Goal: Task Accomplishment & Management: Use online tool/utility

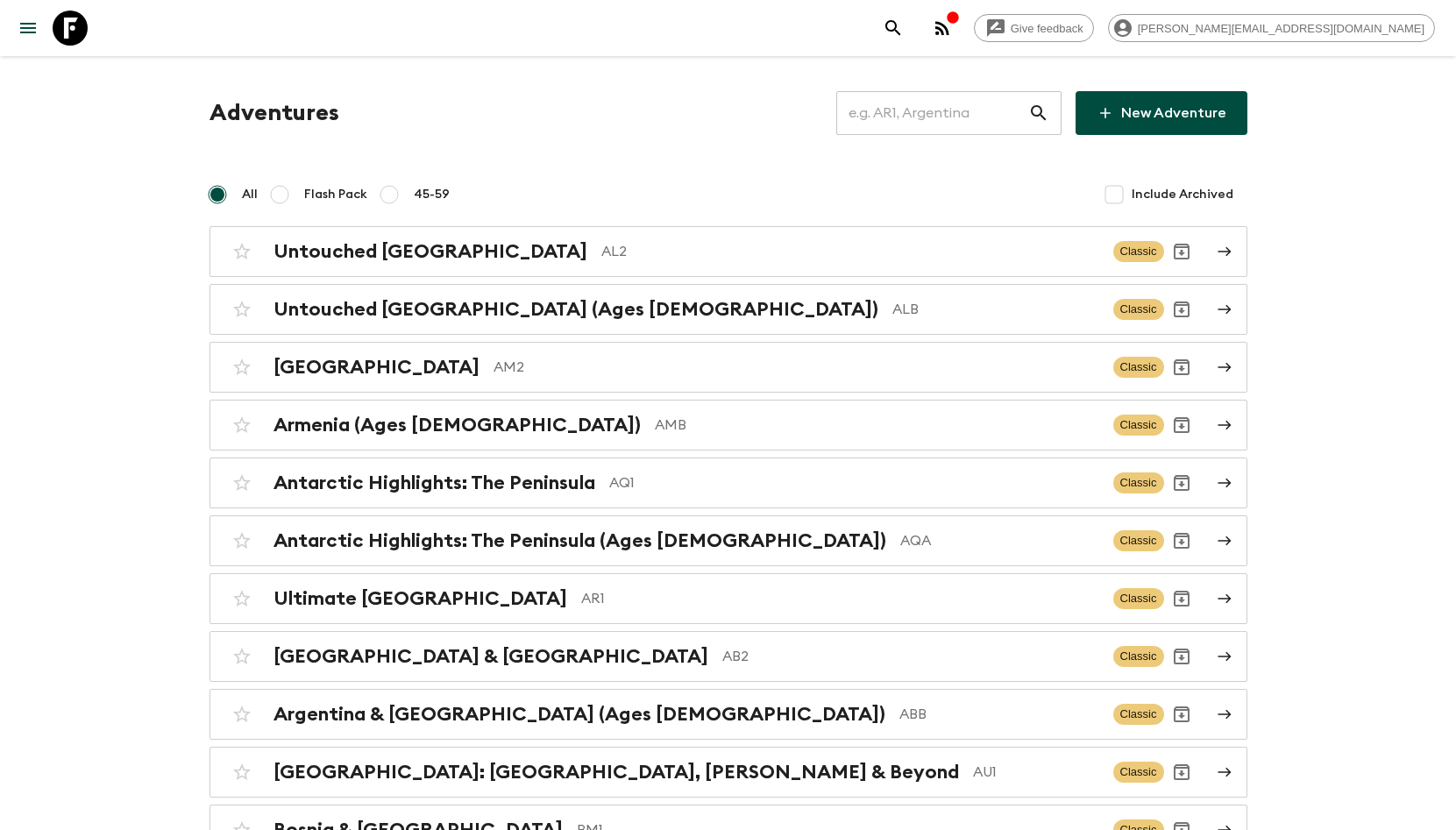
click at [927, 108] on input "text" at bounding box center [932, 113] width 192 height 50
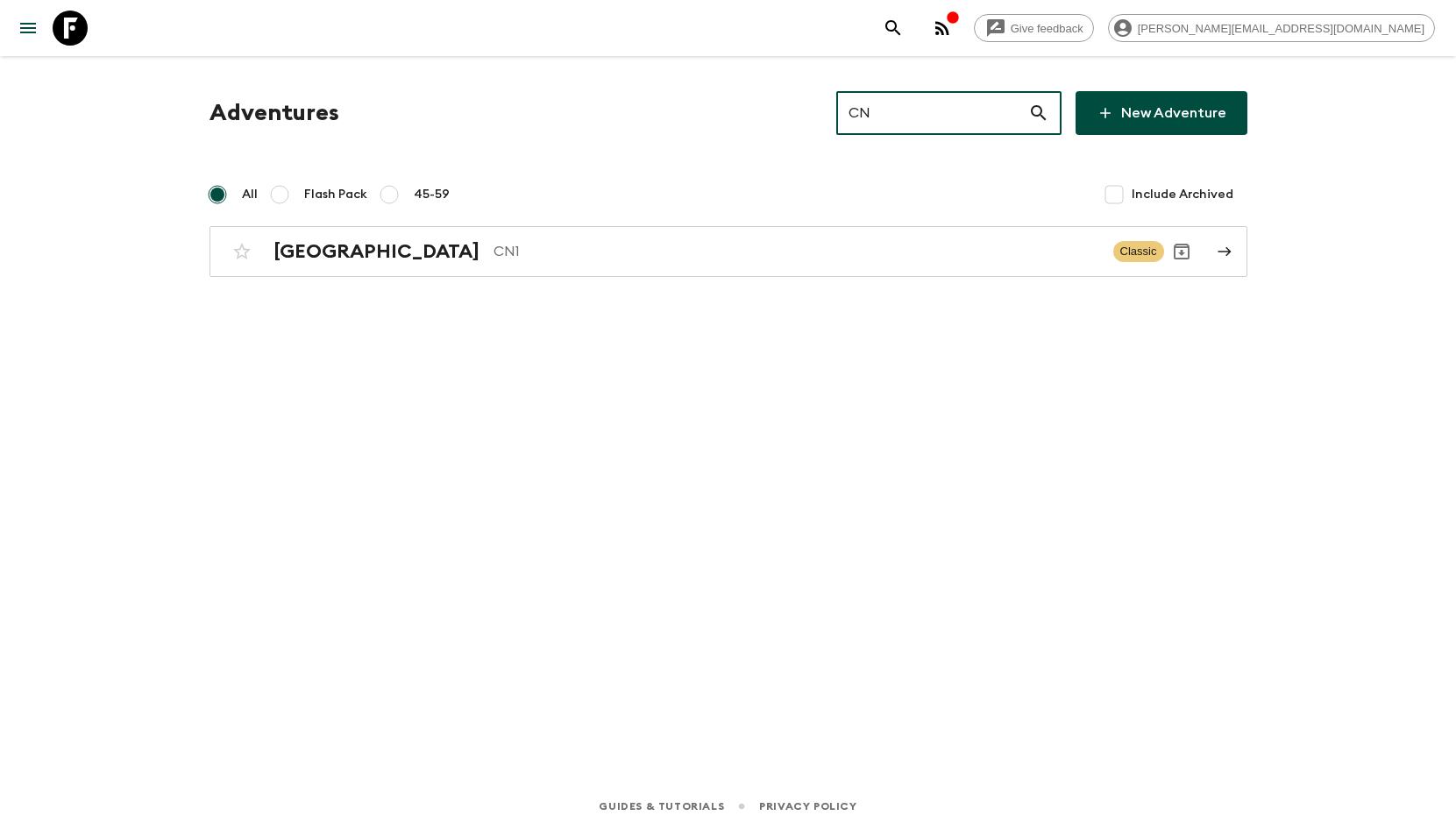
type input "CN1"
click at [716, 263] on div "China CN1 Classic" at bounding box center [694, 251] width 940 height 36
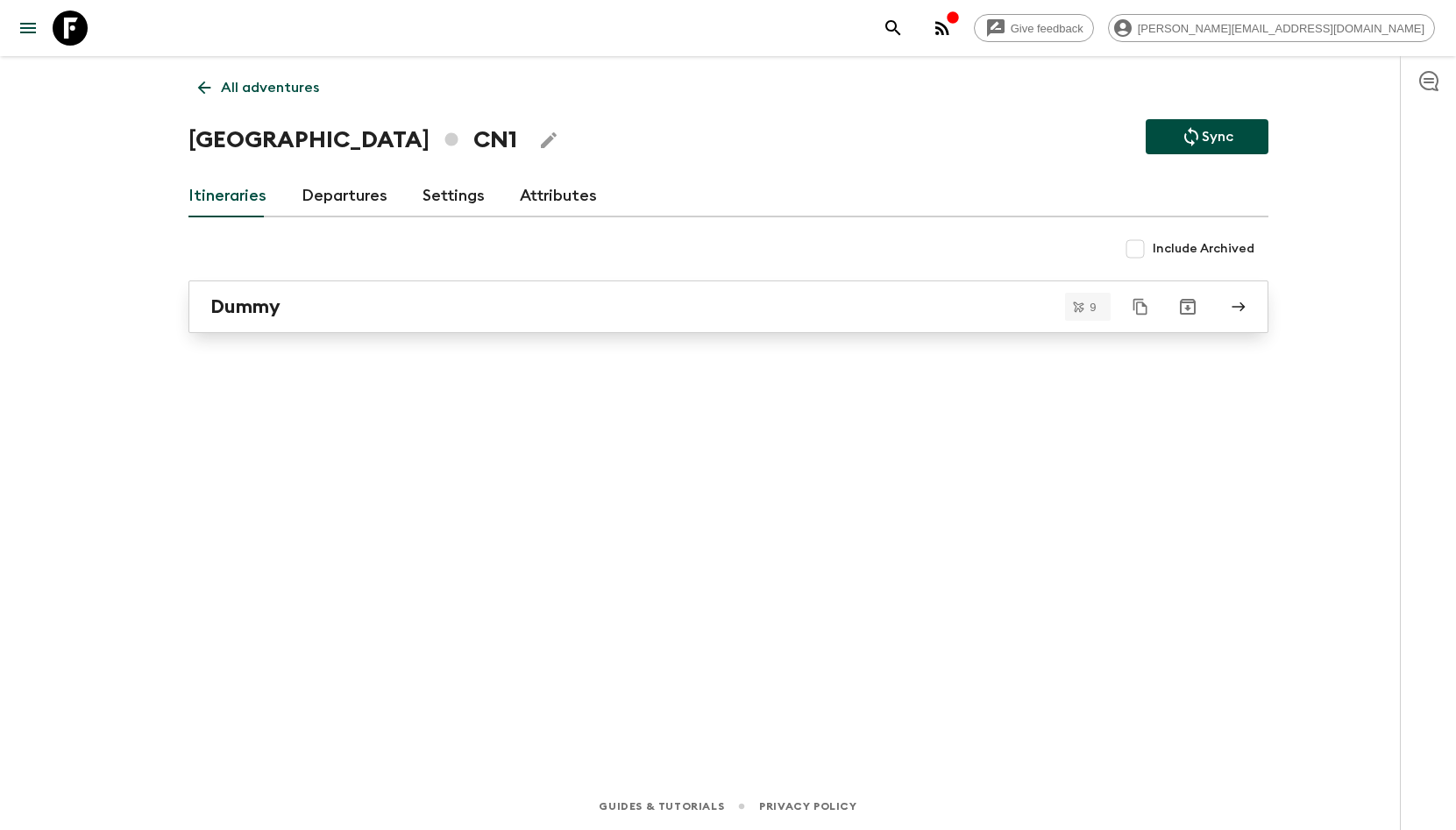
click at [415, 284] on link "Dummy" at bounding box center [729, 307] width 1080 height 52
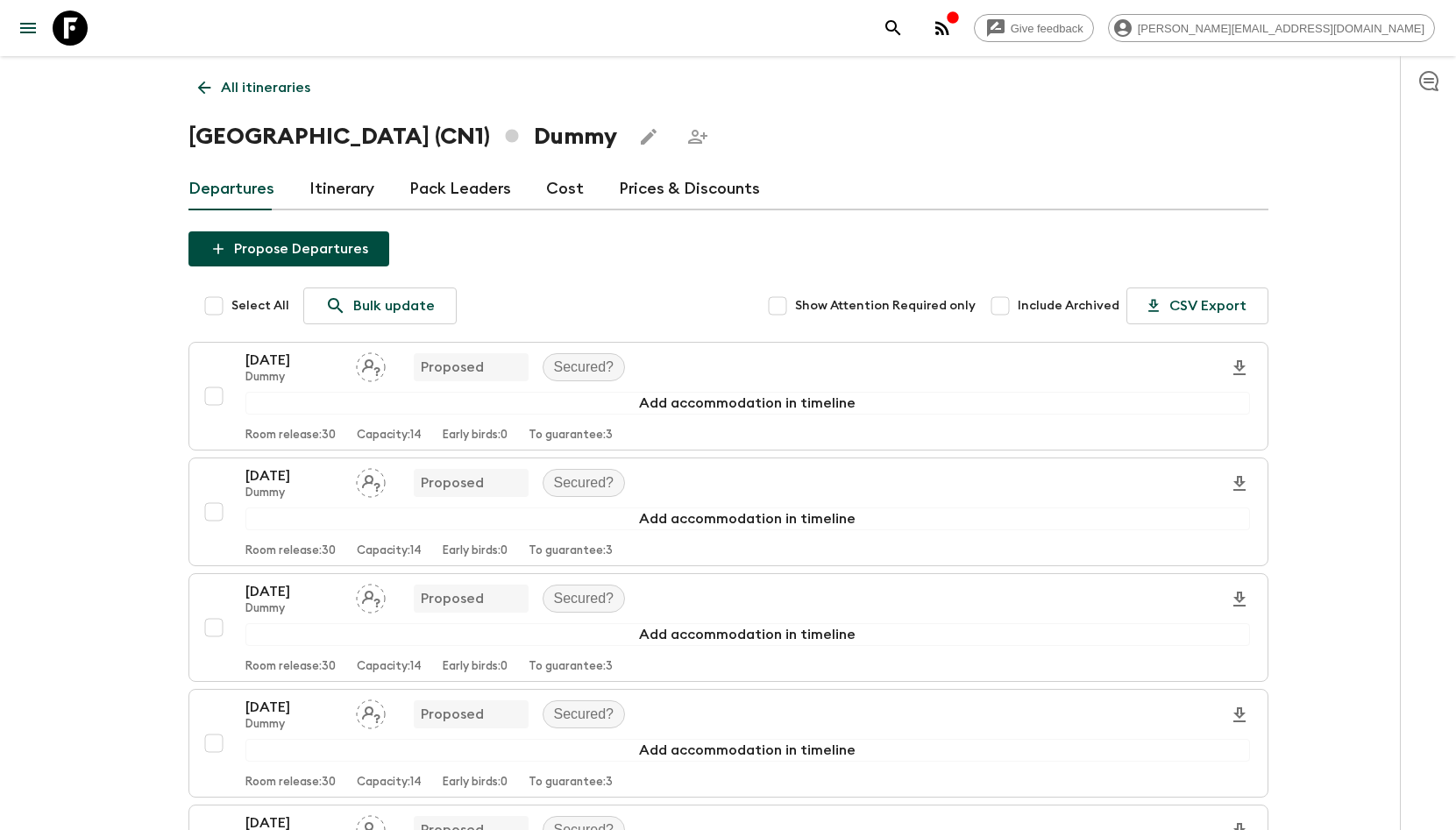
click at [360, 192] on link "Itinerary" at bounding box center [341, 189] width 64 height 42
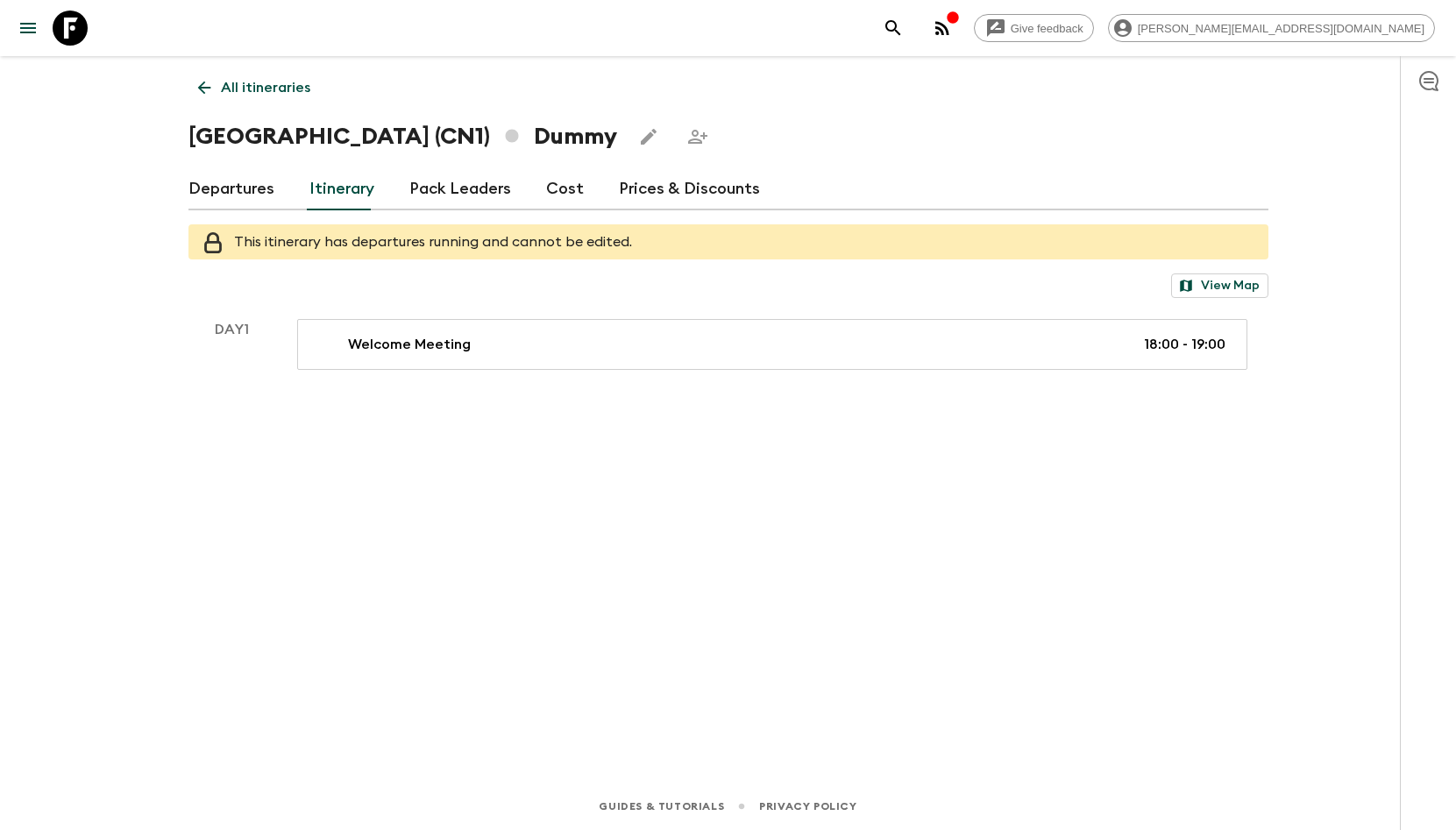
click at [235, 183] on link "Departures" at bounding box center [232, 189] width 86 height 42
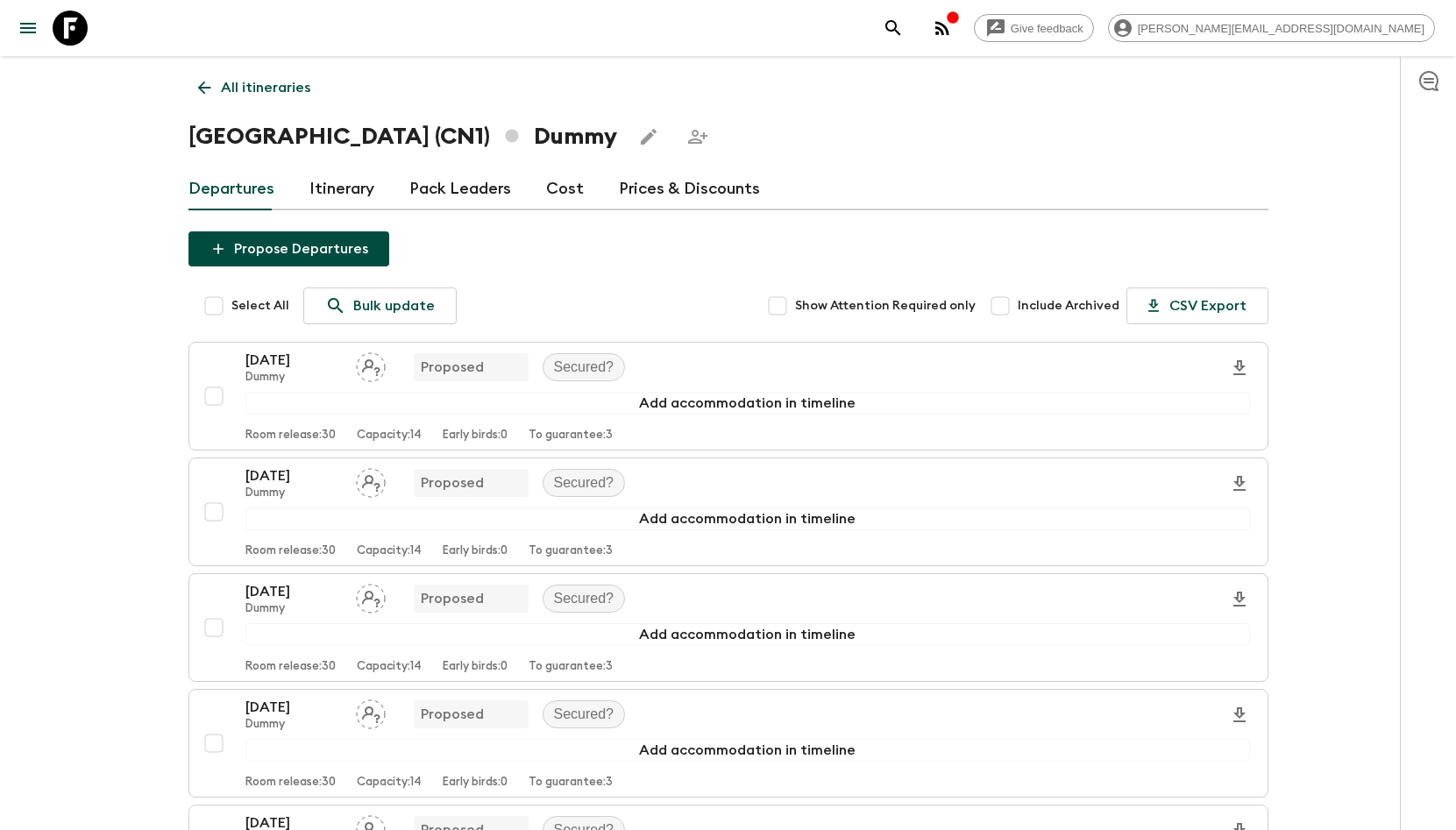
click at [381, 129] on h1 "[GEOGRAPHIC_DATA] (CN1) Dummy" at bounding box center [403, 137] width 429 height 36
click at [281, 136] on h1 "[GEOGRAPHIC_DATA] (CN1) Dummy" at bounding box center [403, 137] width 429 height 36
click at [390, 132] on h1 "[GEOGRAPHIC_DATA] (CN1) Dummy" at bounding box center [403, 137] width 429 height 36
click at [215, 89] on link "All itineraries" at bounding box center [254, 88] width 132 height 36
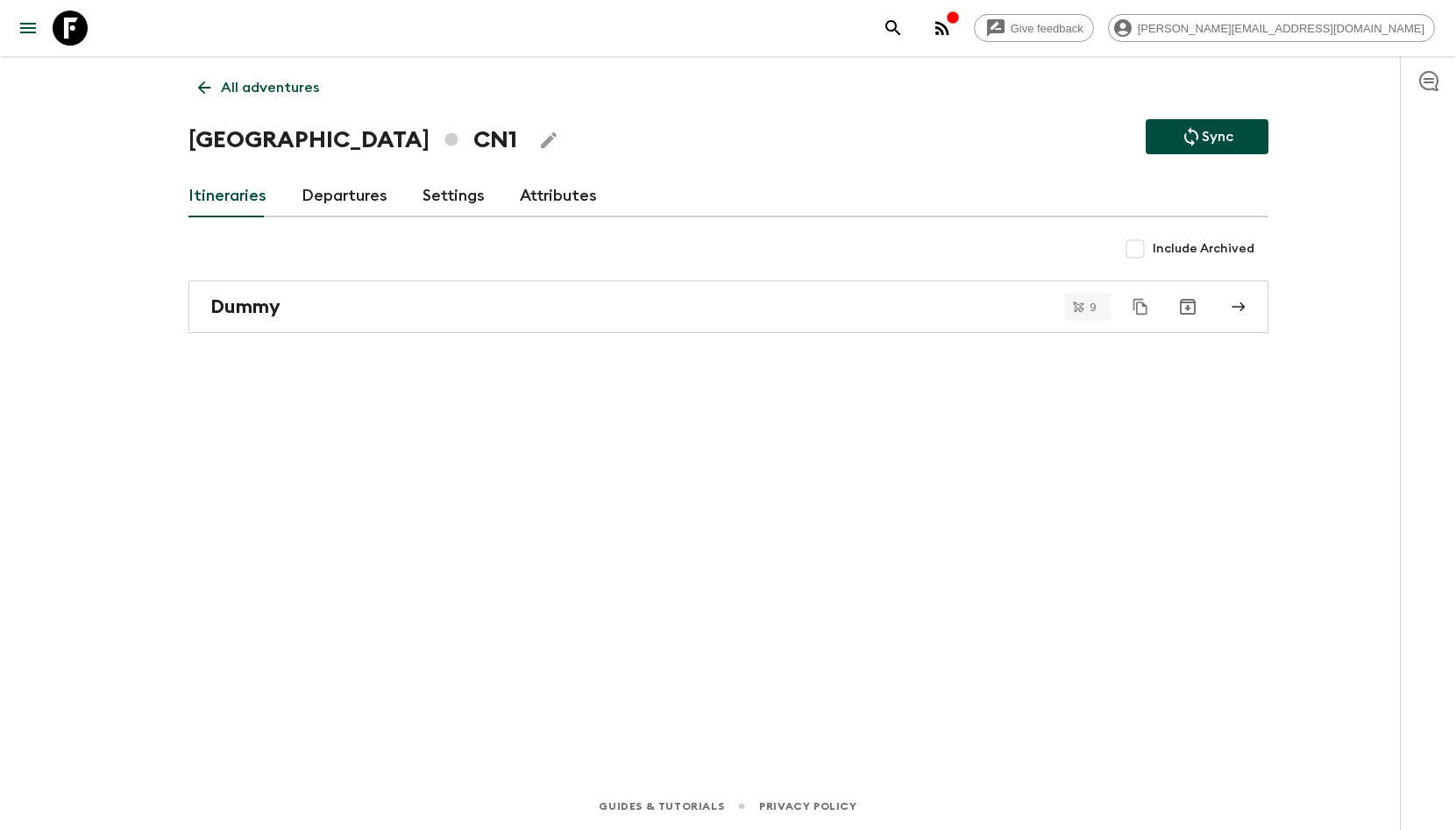
click at [215, 89] on link "All adventures" at bounding box center [259, 88] width 140 height 36
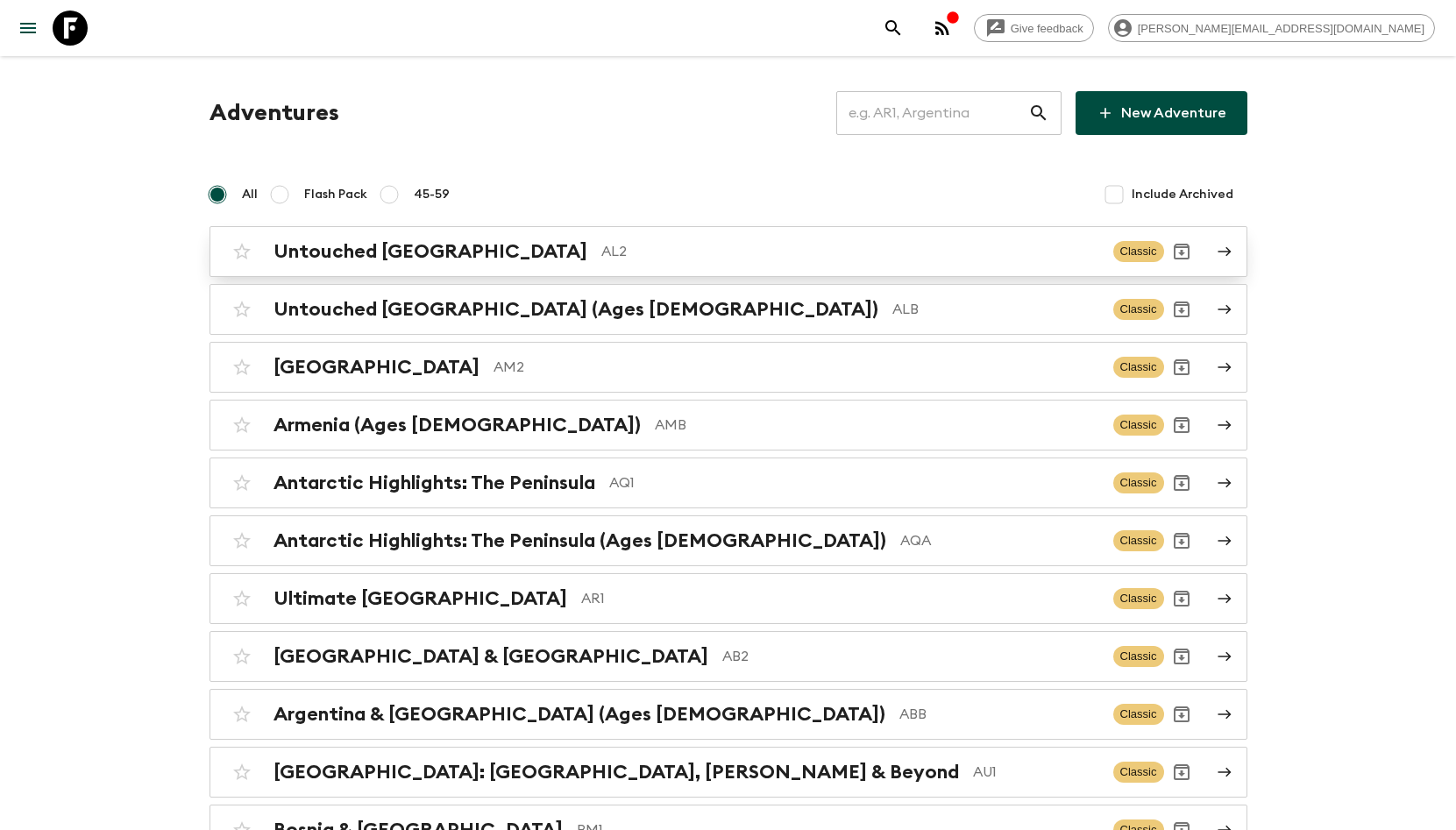
click at [365, 251] on h2 "Untouched [GEOGRAPHIC_DATA]" at bounding box center [431, 251] width 314 height 22
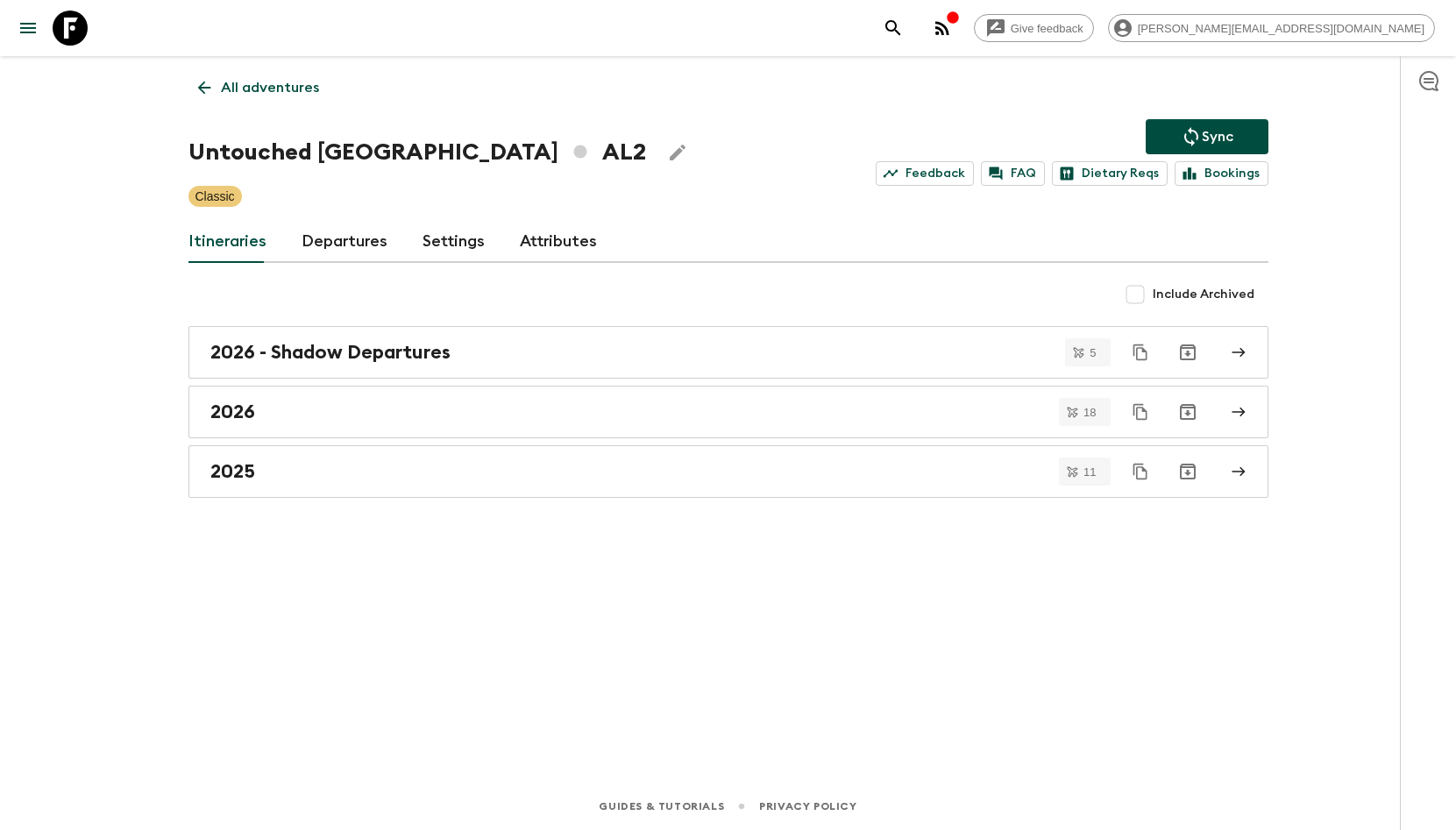
click at [206, 84] on icon at bounding box center [204, 87] width 20 height 20
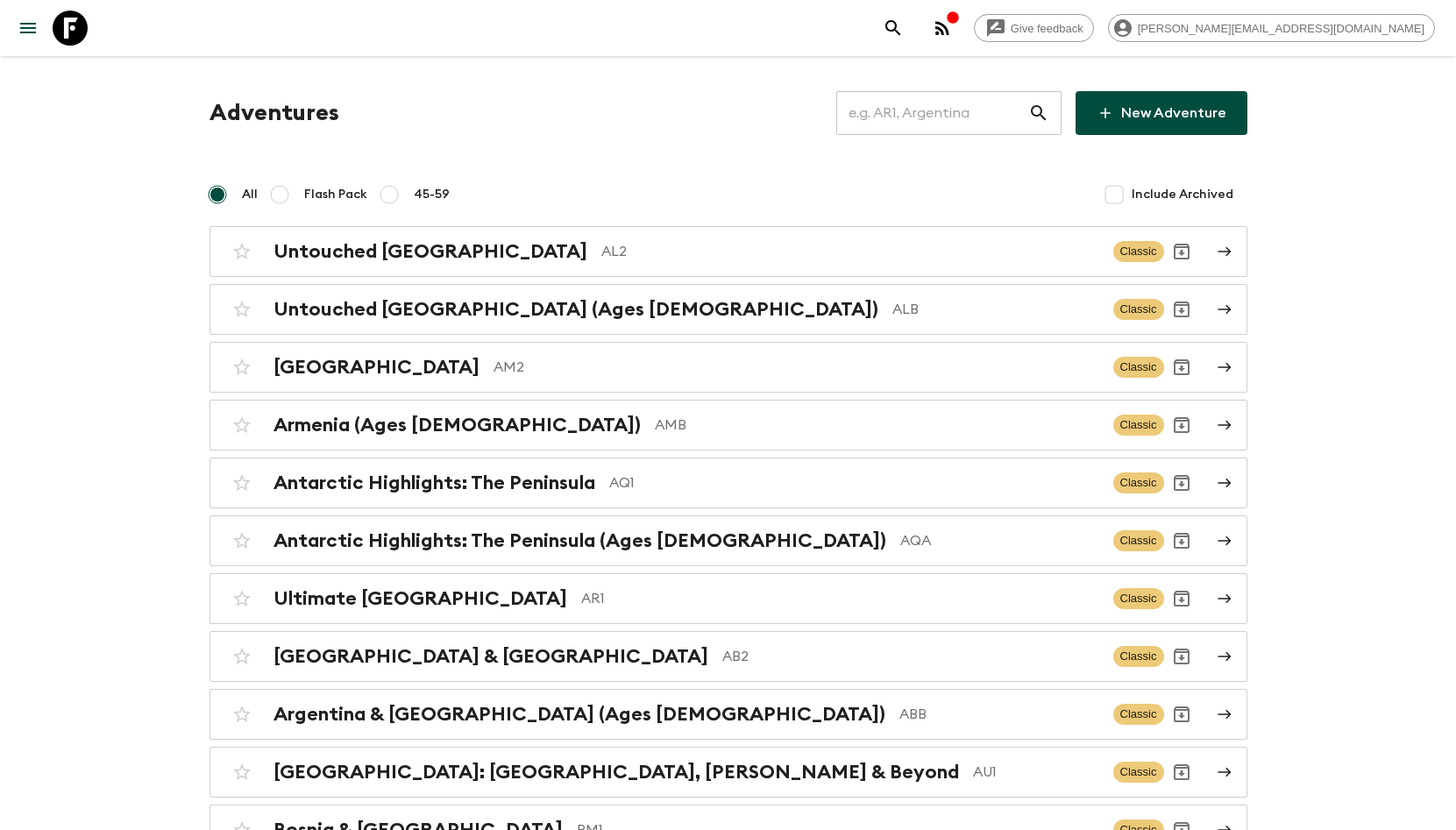
click at [911, 129] on input "text" at bounding box center [932, 113] width 192 height 50
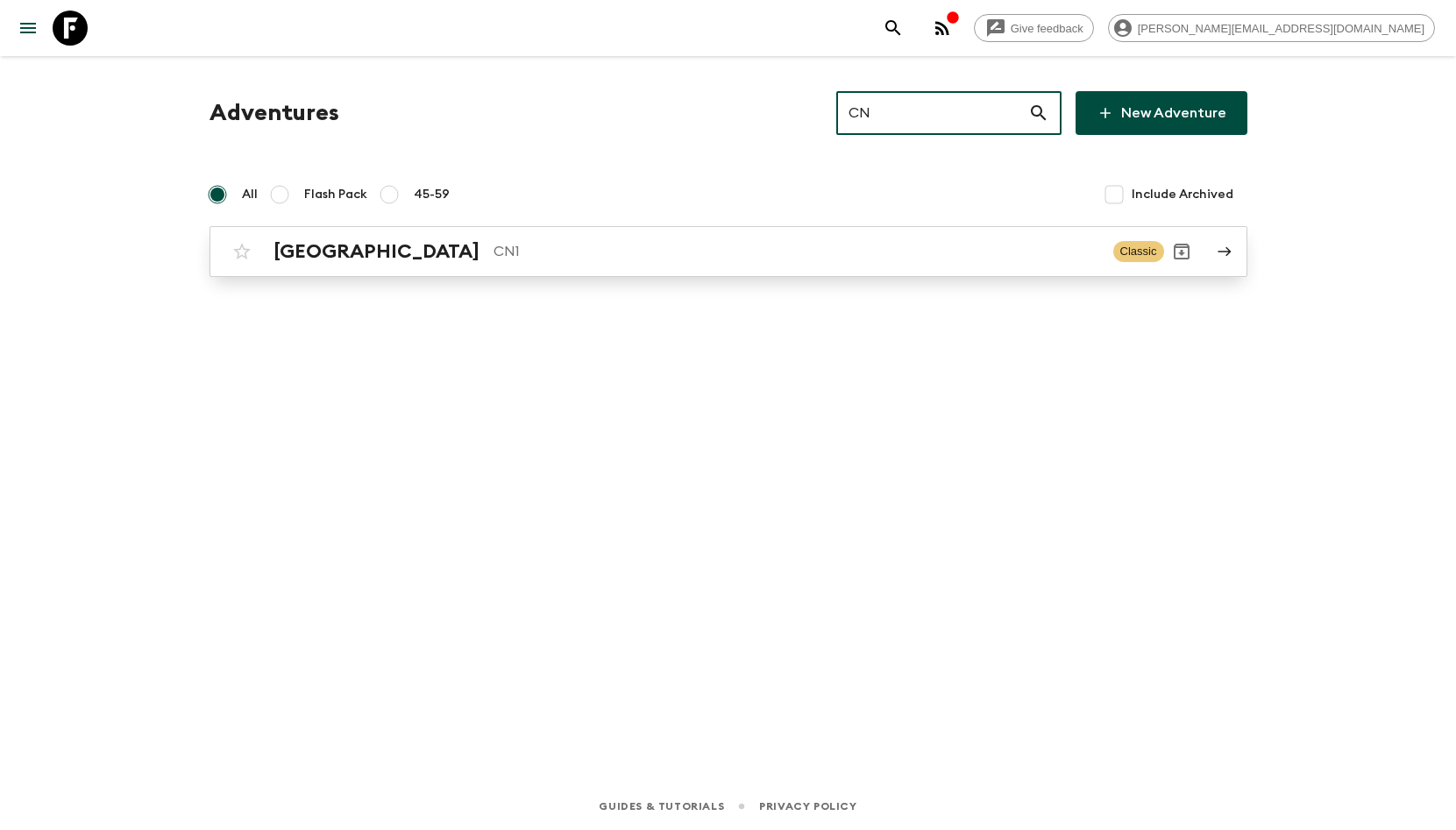
type input "CN"
click at [741, 270] on link "China CN1 Classic" at bounding box center [728, 251] width 1038 height 50
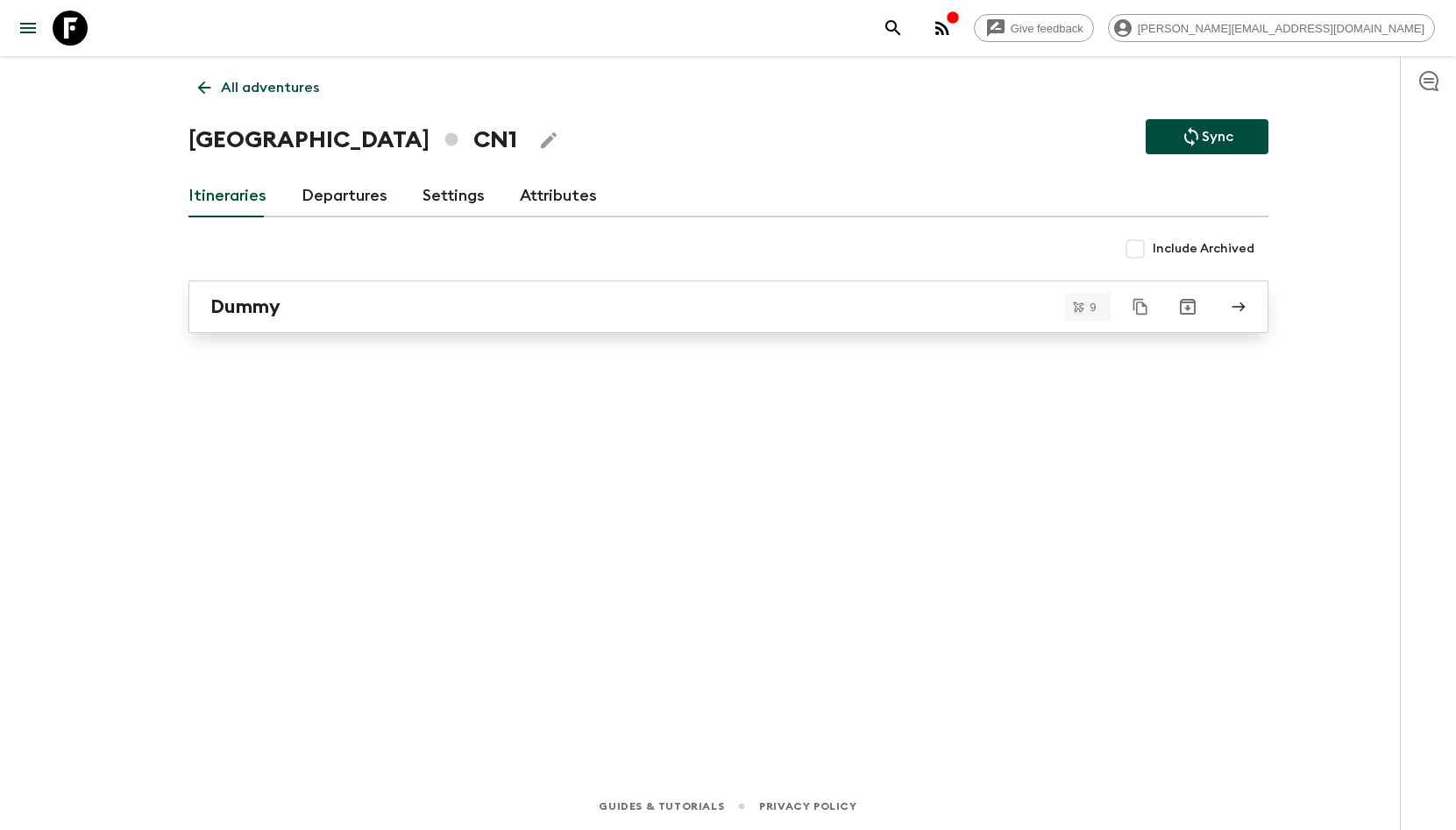
click at [241, 295] on h2 "Dummy" at bounding box center [245, 307] width 70 height 22
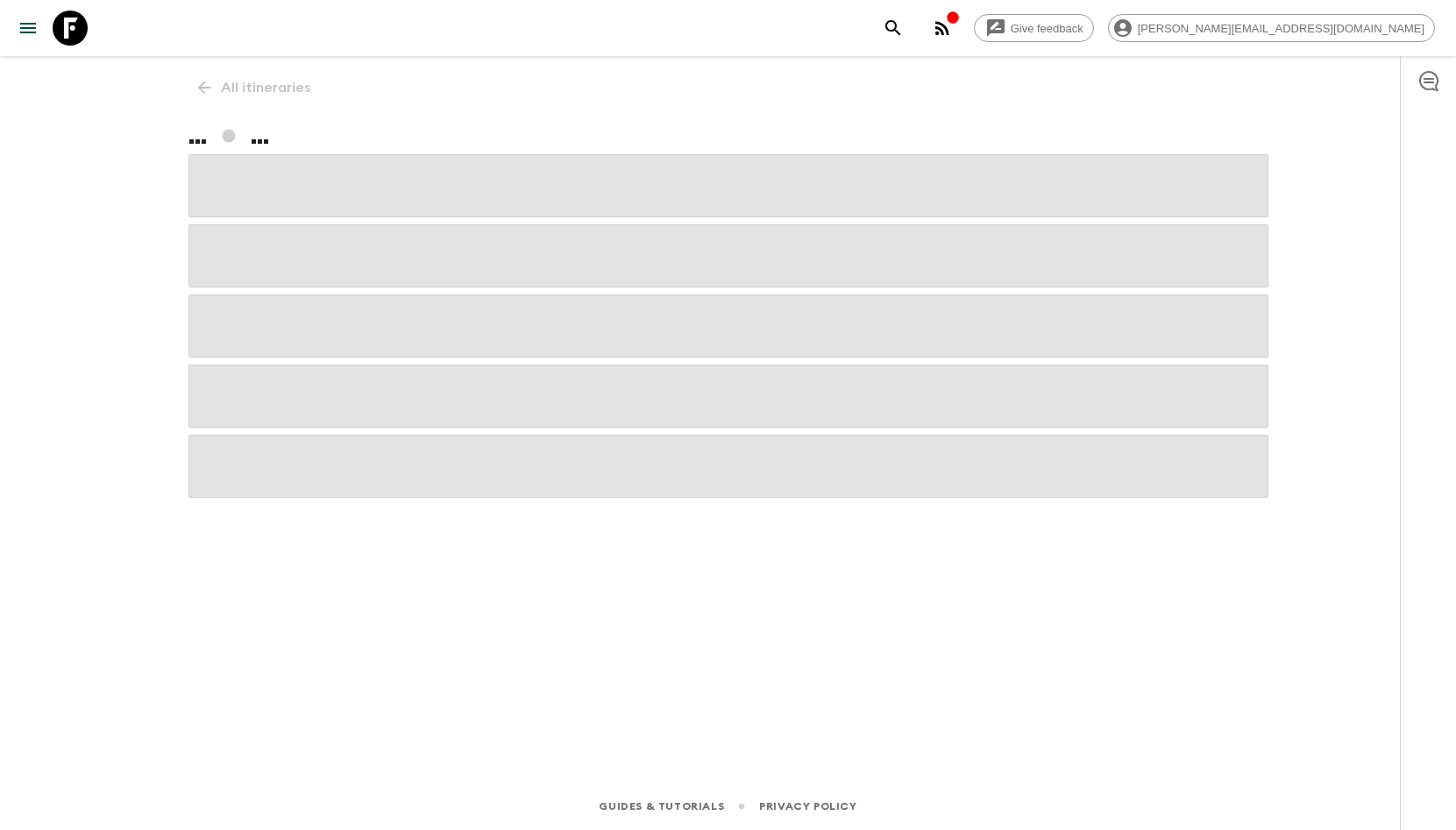
click at [241, 295] on span at bounding box center [729, 326] width 1080 height 64
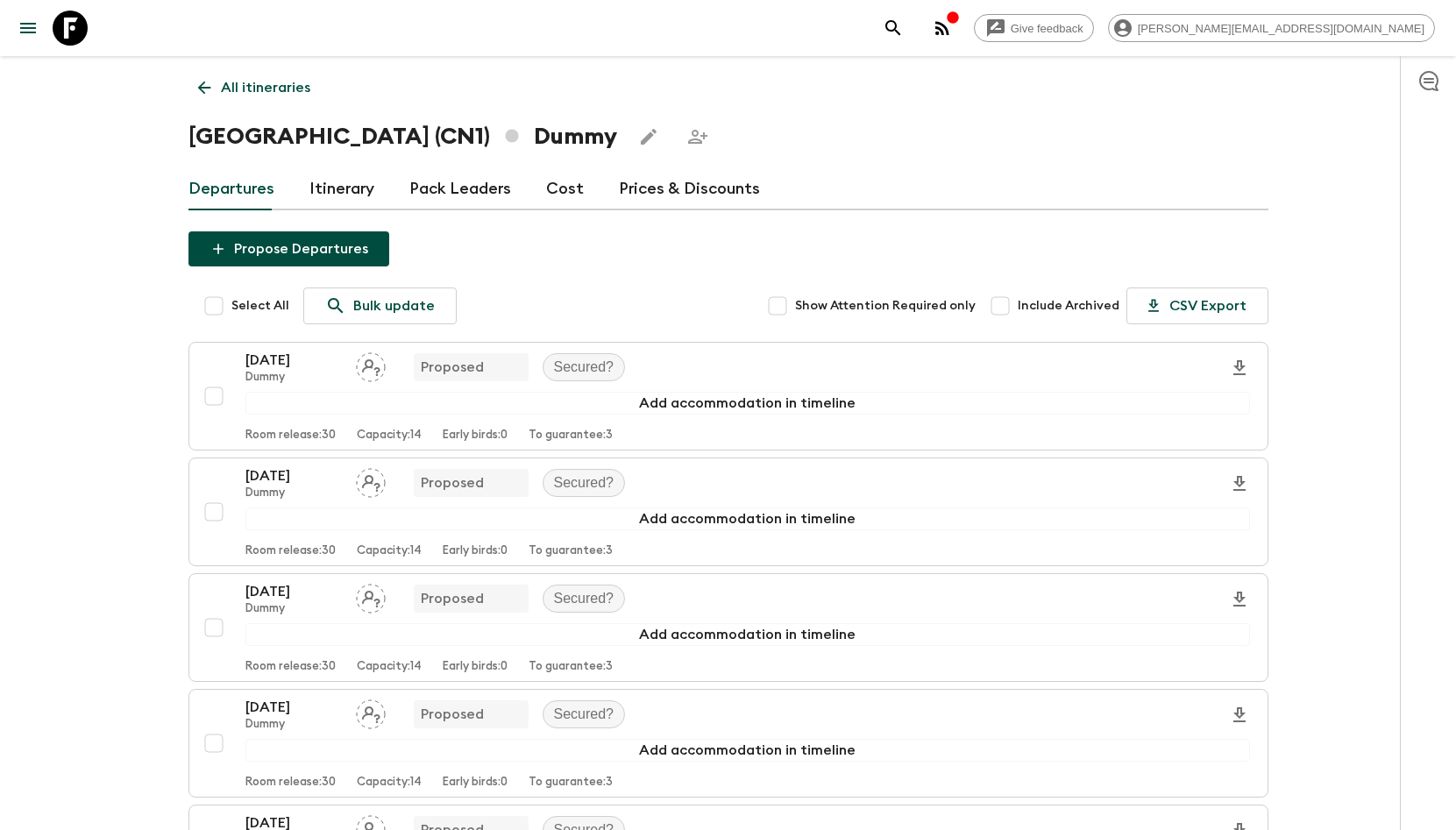
click at [638, 142] on icon "Edit this itinerary" at bounding box center [649, 136] width 21 height 21
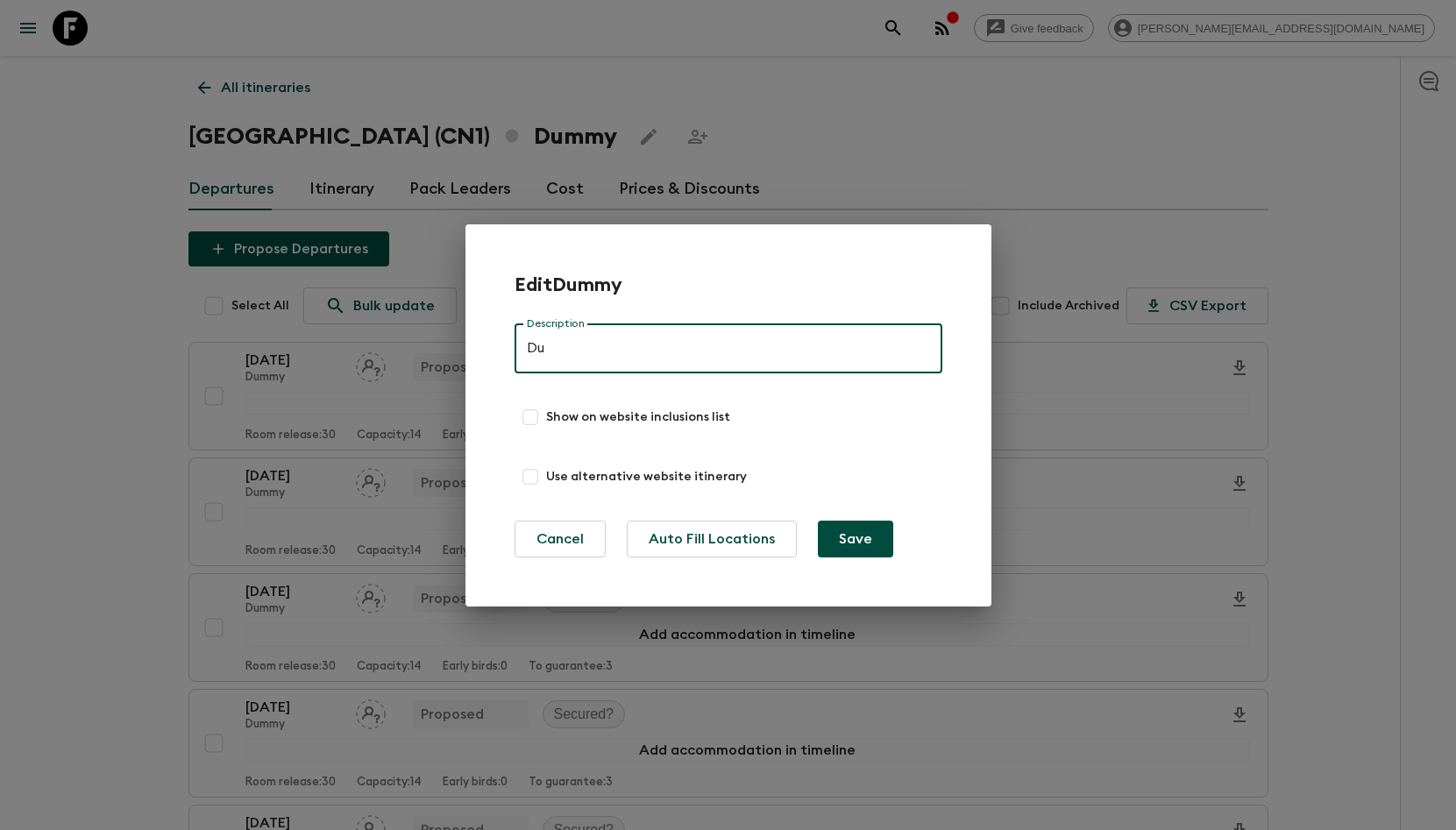
type input "D"
type input "0"
type input "2026"
click at [857, 540] on button "Save" at bounding box center [855, 538] width 76 height 36
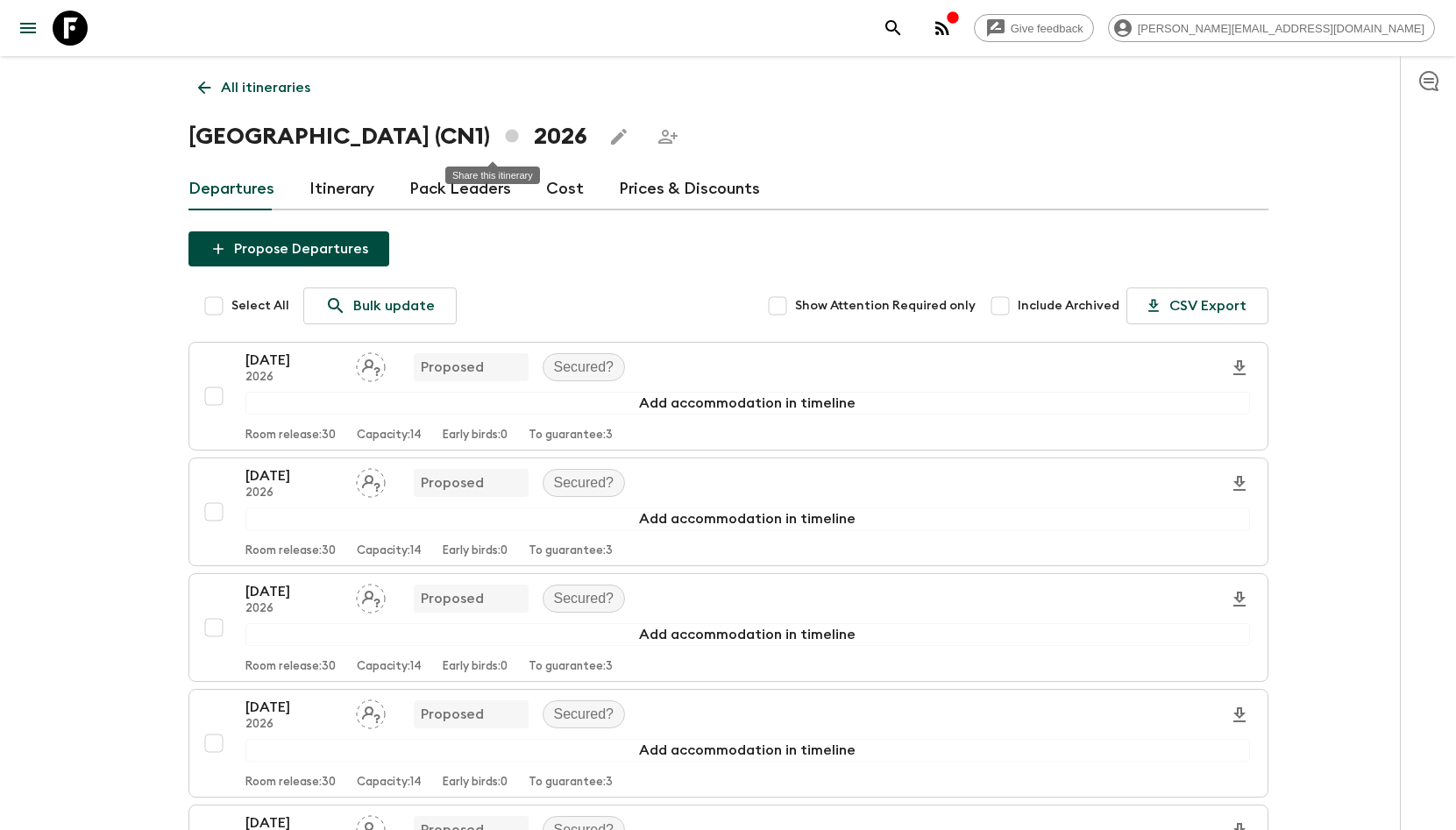
click at [658, 138] on icon "Share this itinerary" at bounding box center [668, 136] width 21 height 21
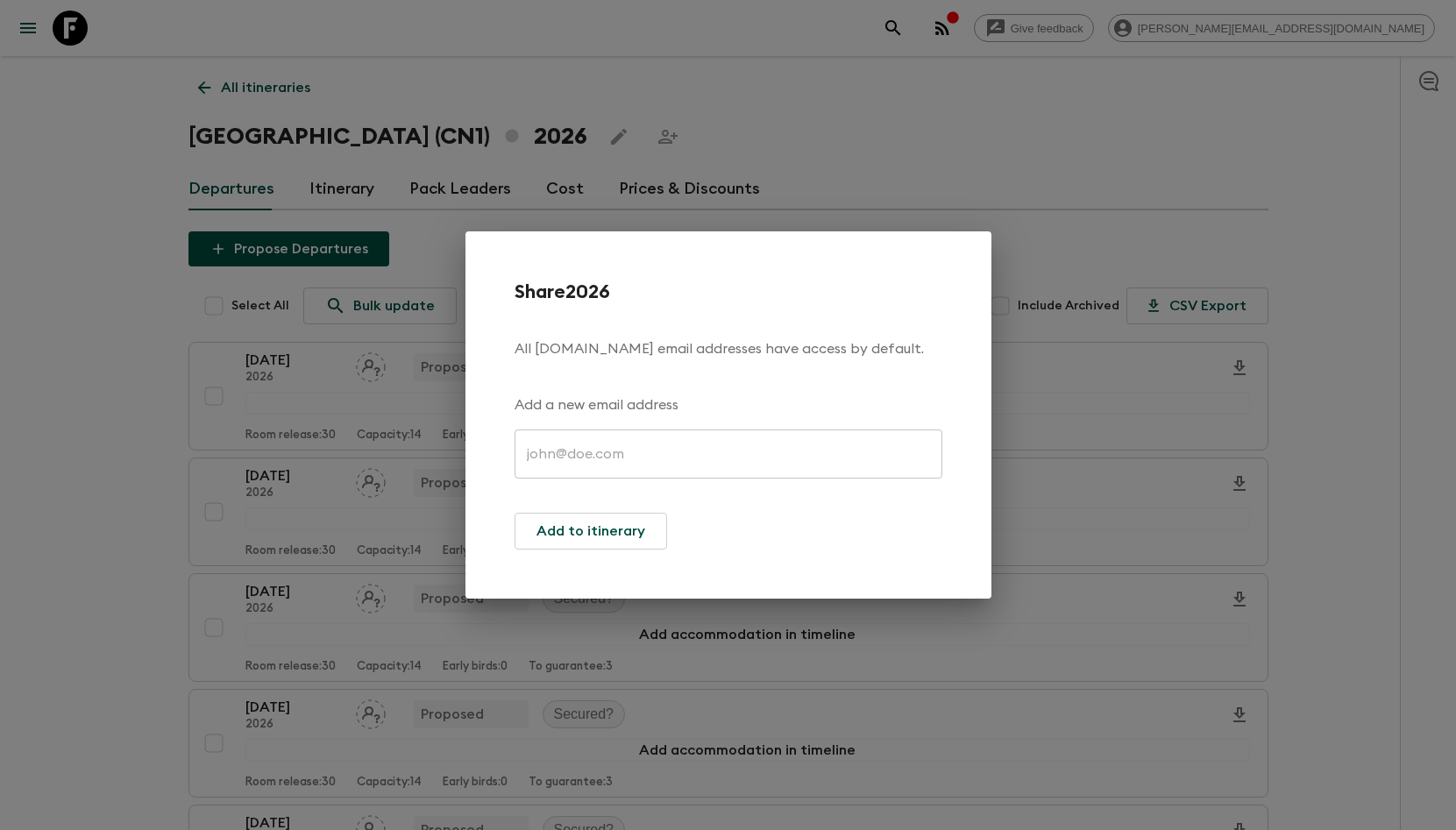
click at [567, 459] on input "text" at bounding box center [729, 454] width 428 height 50
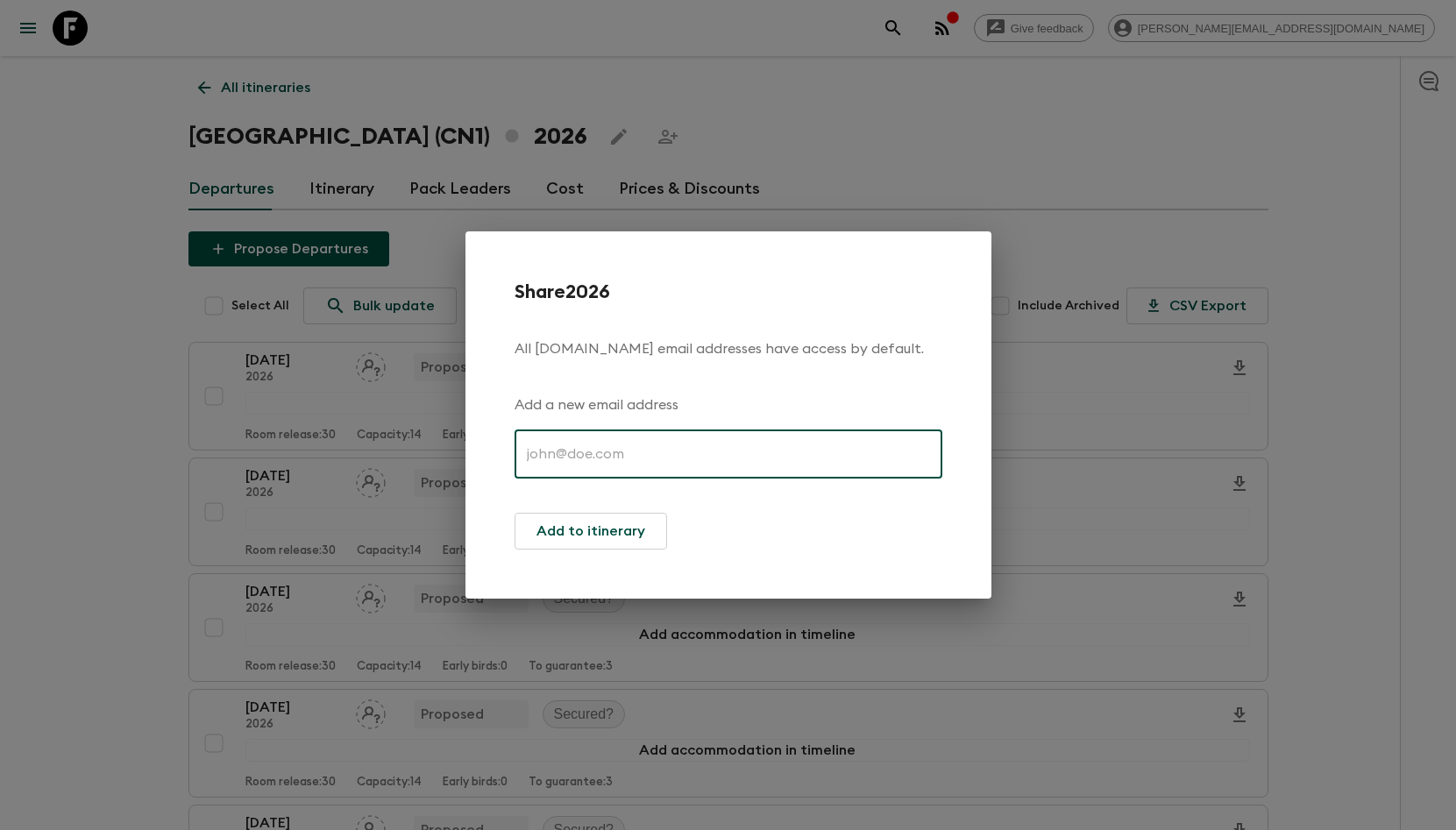
paste input "[EMAIL_ADDRESS][DOMAIN_NAME]"
type input "[EMAIL_ADDRESS][DOMAIN_NAME]"
click at [617, 531] on button "Add to itinerary" at bounding box center [591, 531] width 152 height 36
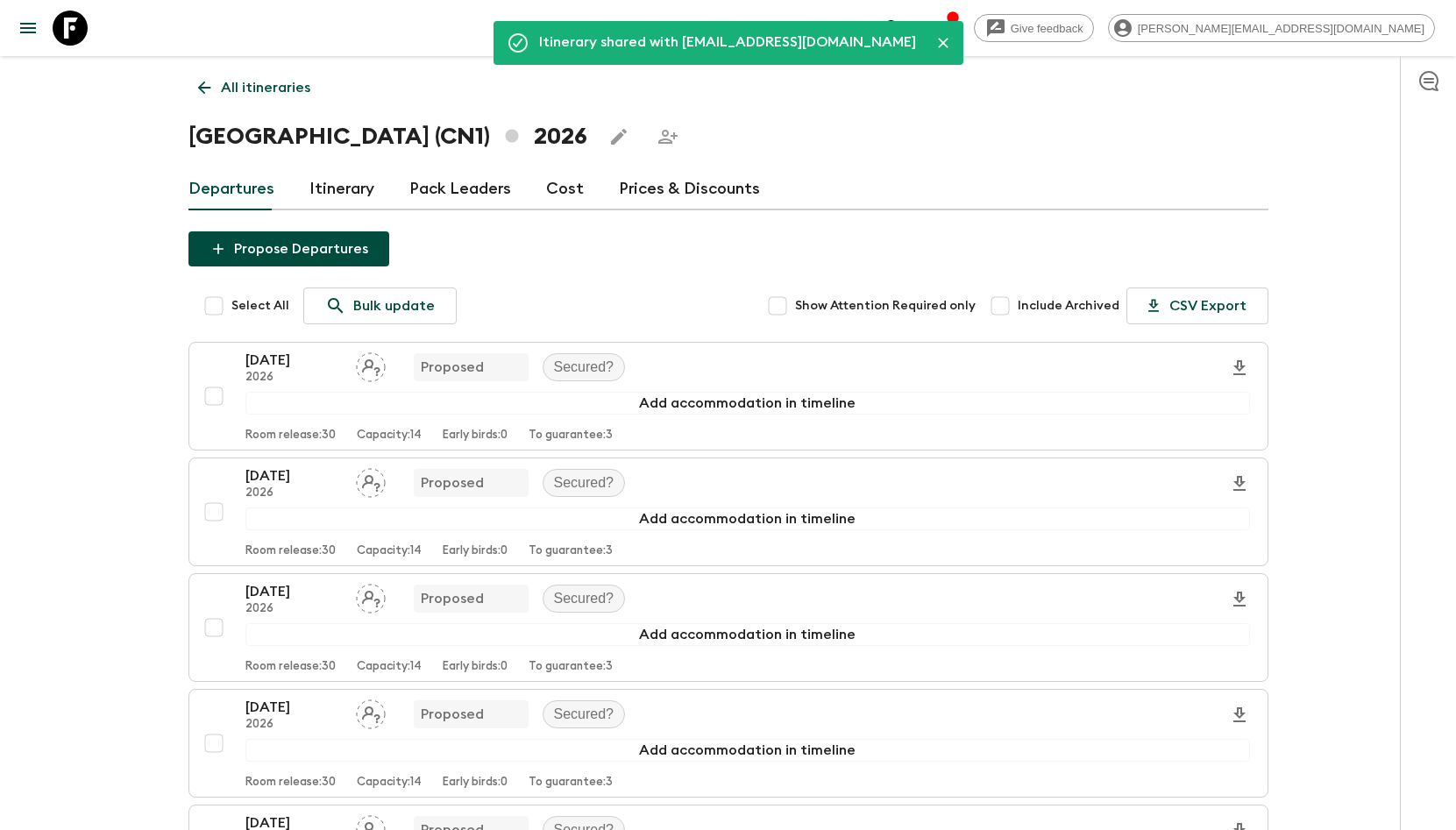
click at [57, 36] on icon at bounding box center [70, 28] width 36 height 36
